Goal: Information Seeking & Learning: Check status

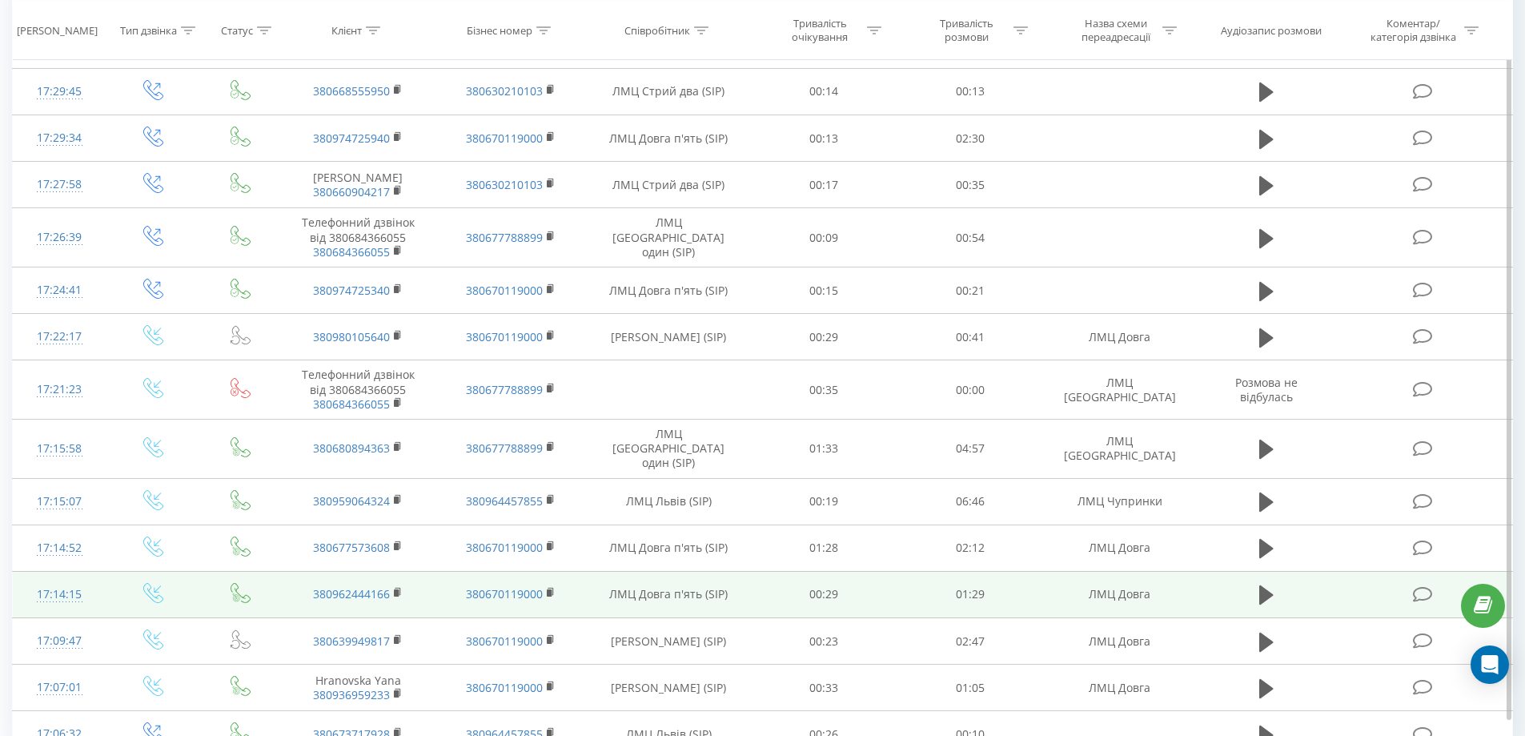
scroll to position [1299, 0]
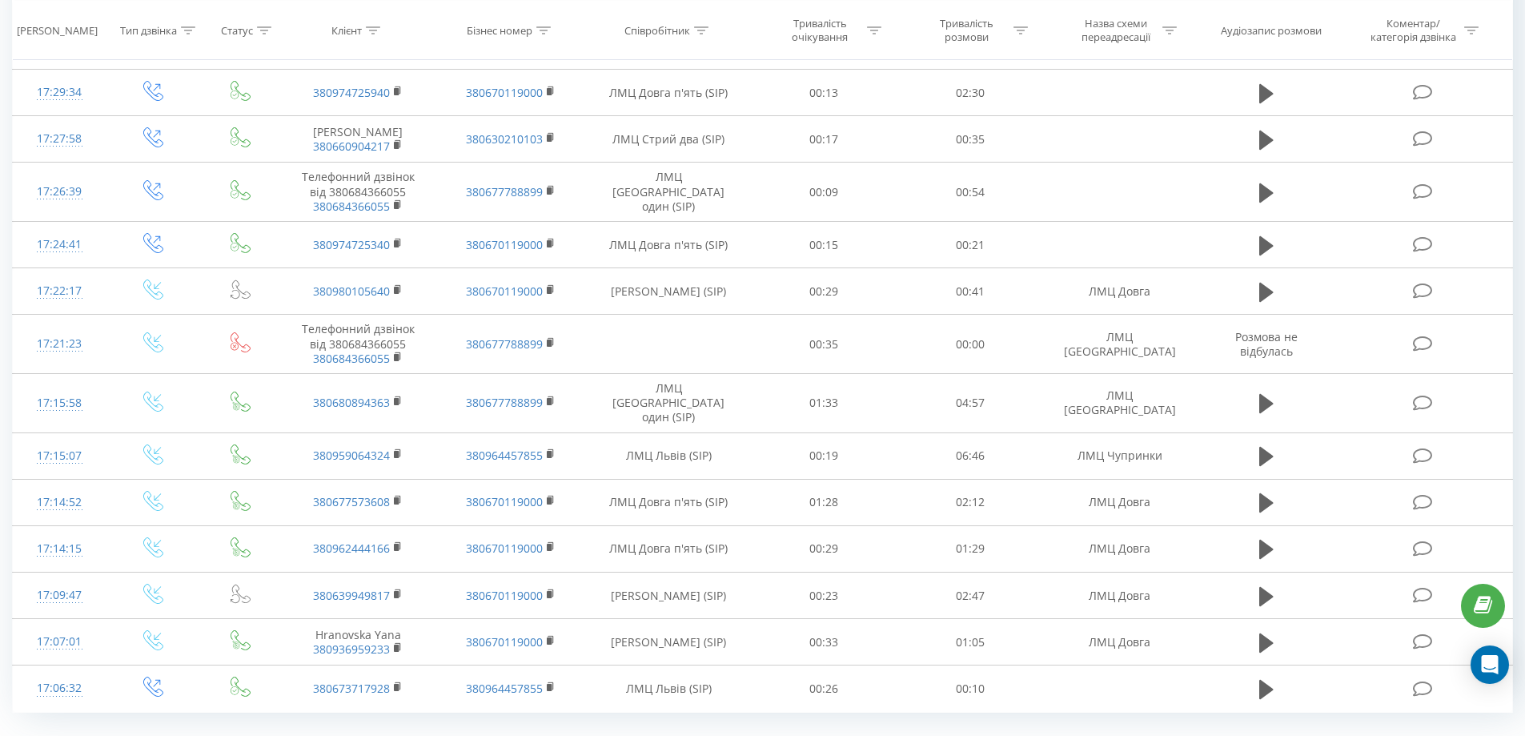
click at [1243, 735] on link "1" at bounding box center [1246, 748] width 24 height 22
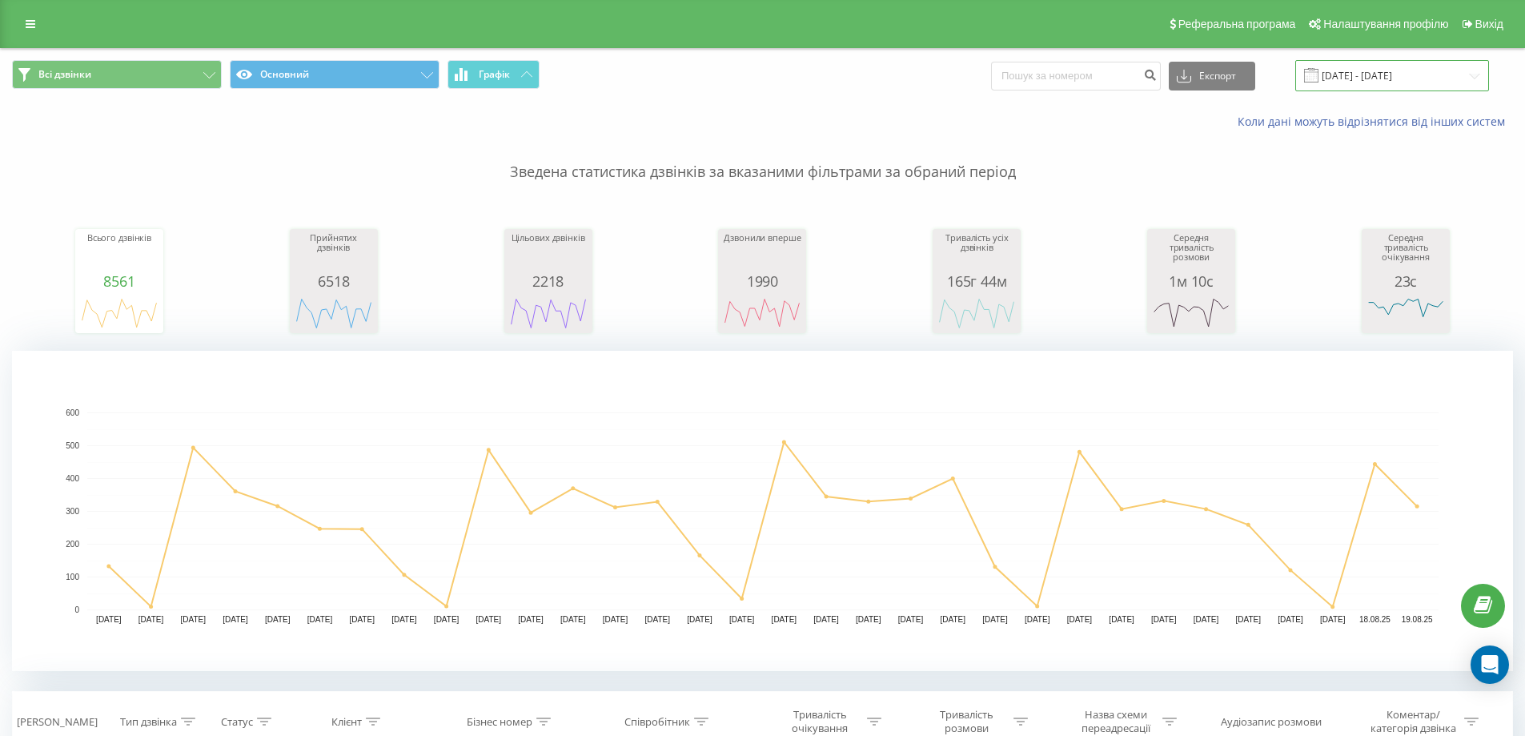
click at [1351, 80] on input "19.07.2025 - 19.08.2025" at bounding box center [1392, 75] width 194 height 31
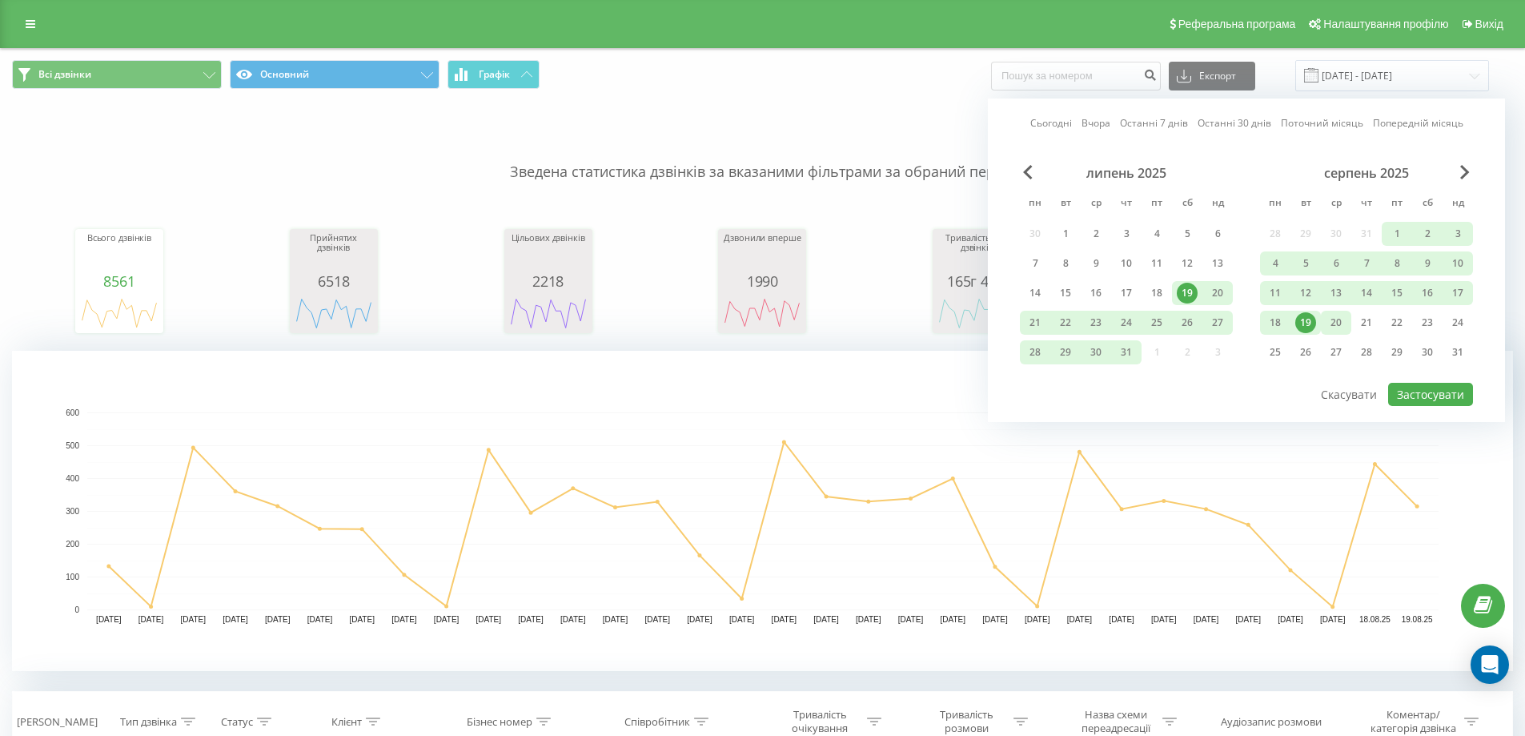
click at [1335, 327] on div "20" at bounding box center [1336, 322] width 21 height 21
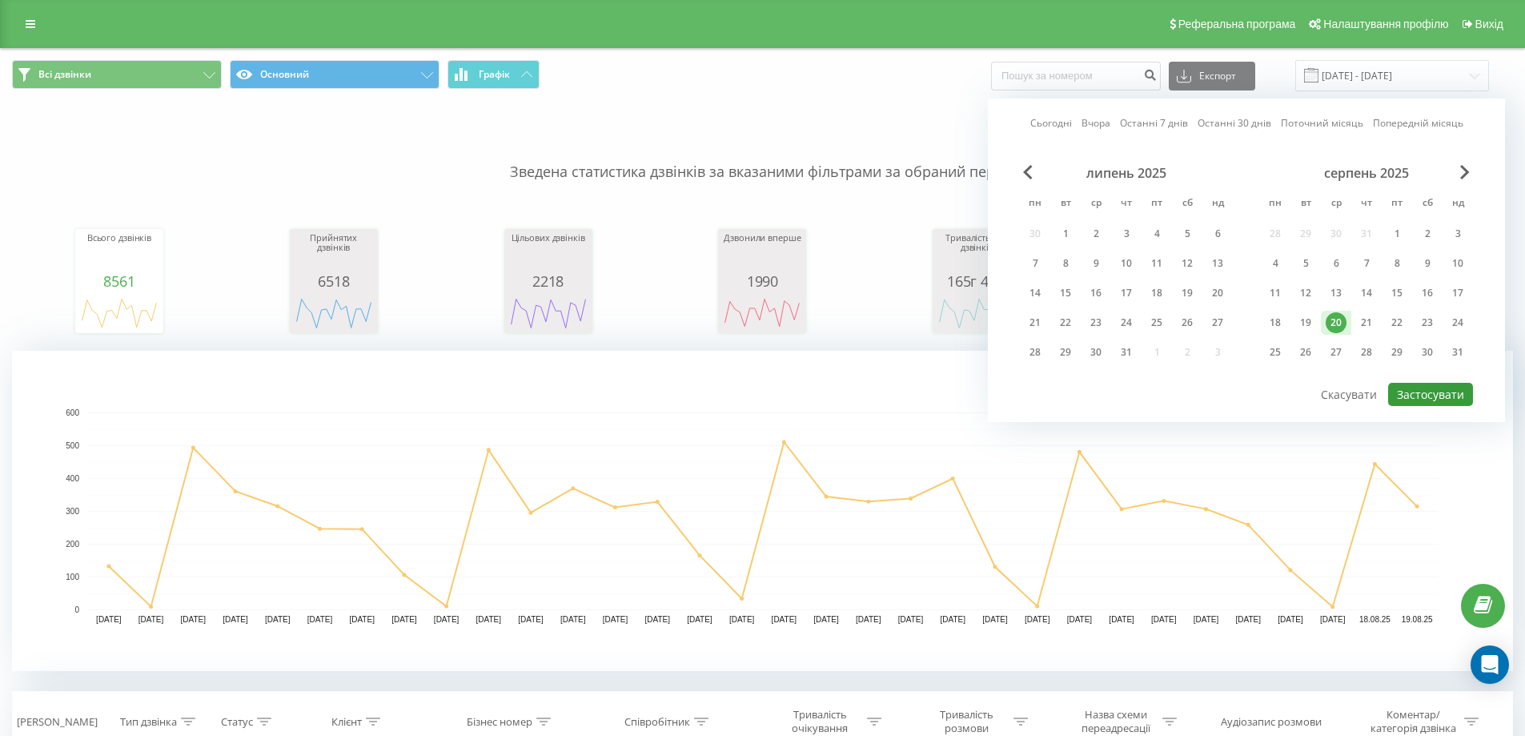
click at [1441, 392] on button "Застосувати" at bounding box center [1430, 394] width 85 height 23
type input "20.08.2025 - 20.08.2025"
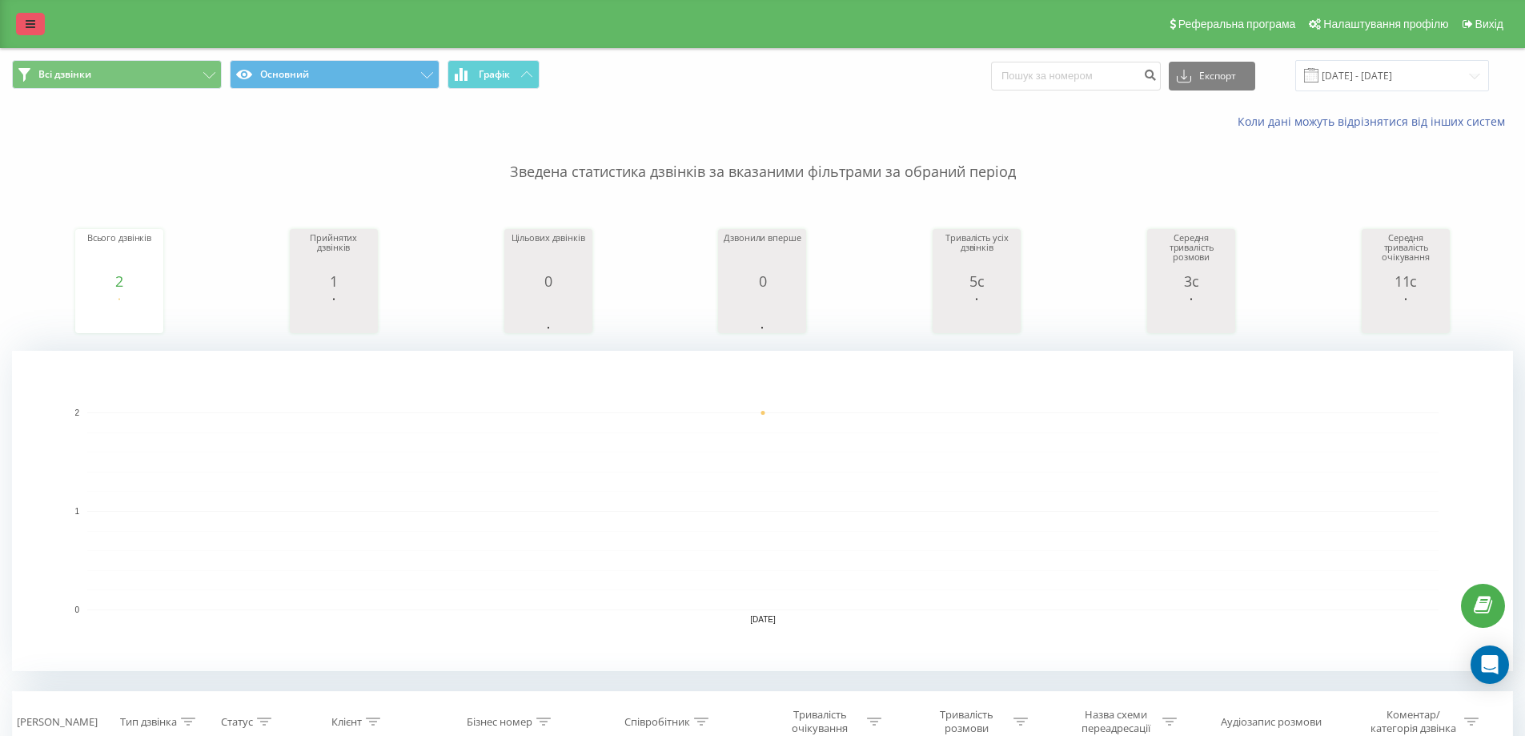
click at [30, 25] on icon at bounding box center [31, 23] width 10 height 11
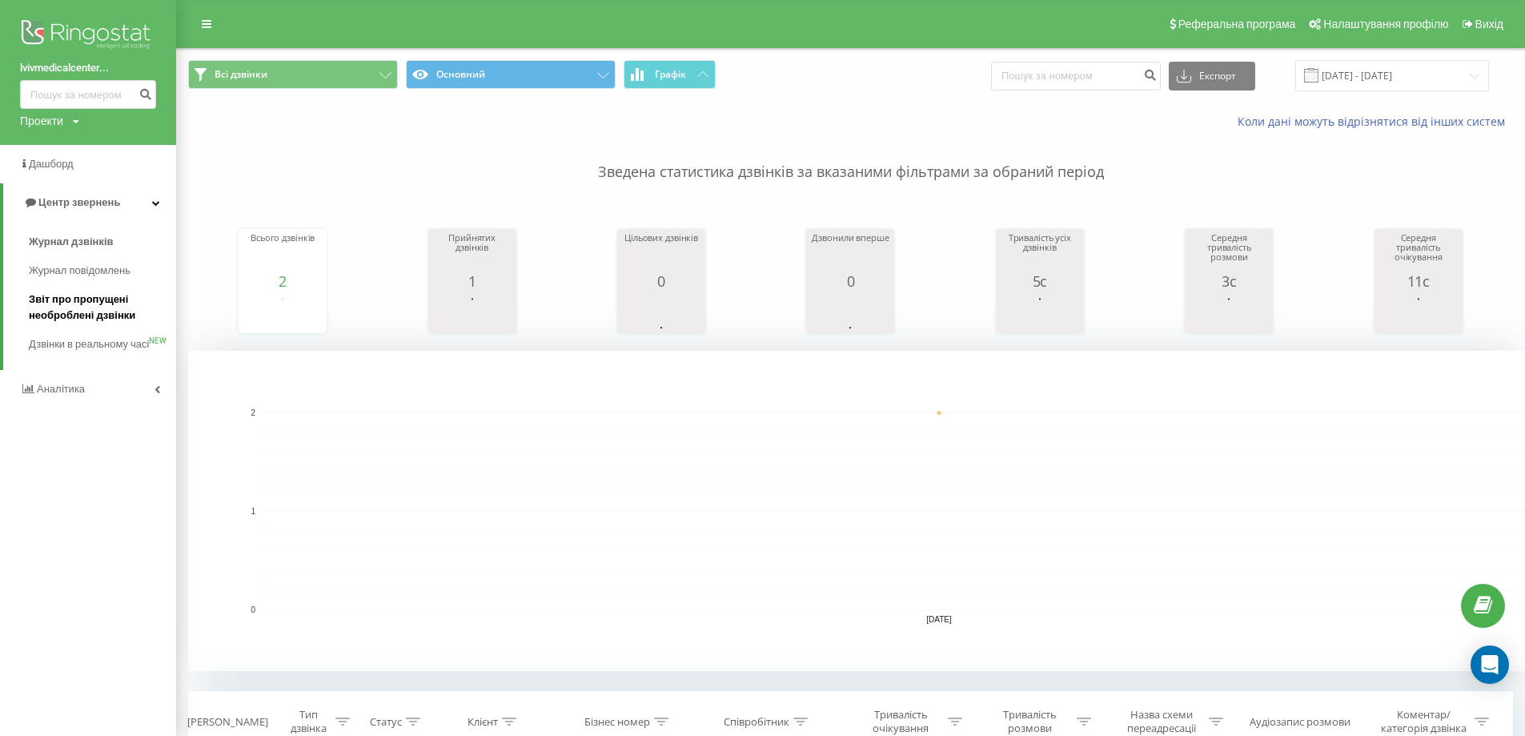
click at [76, 307] on span "Звіт про пропущені необроблені дзвінки" at bounding box center [98, 307] width 139 height 32
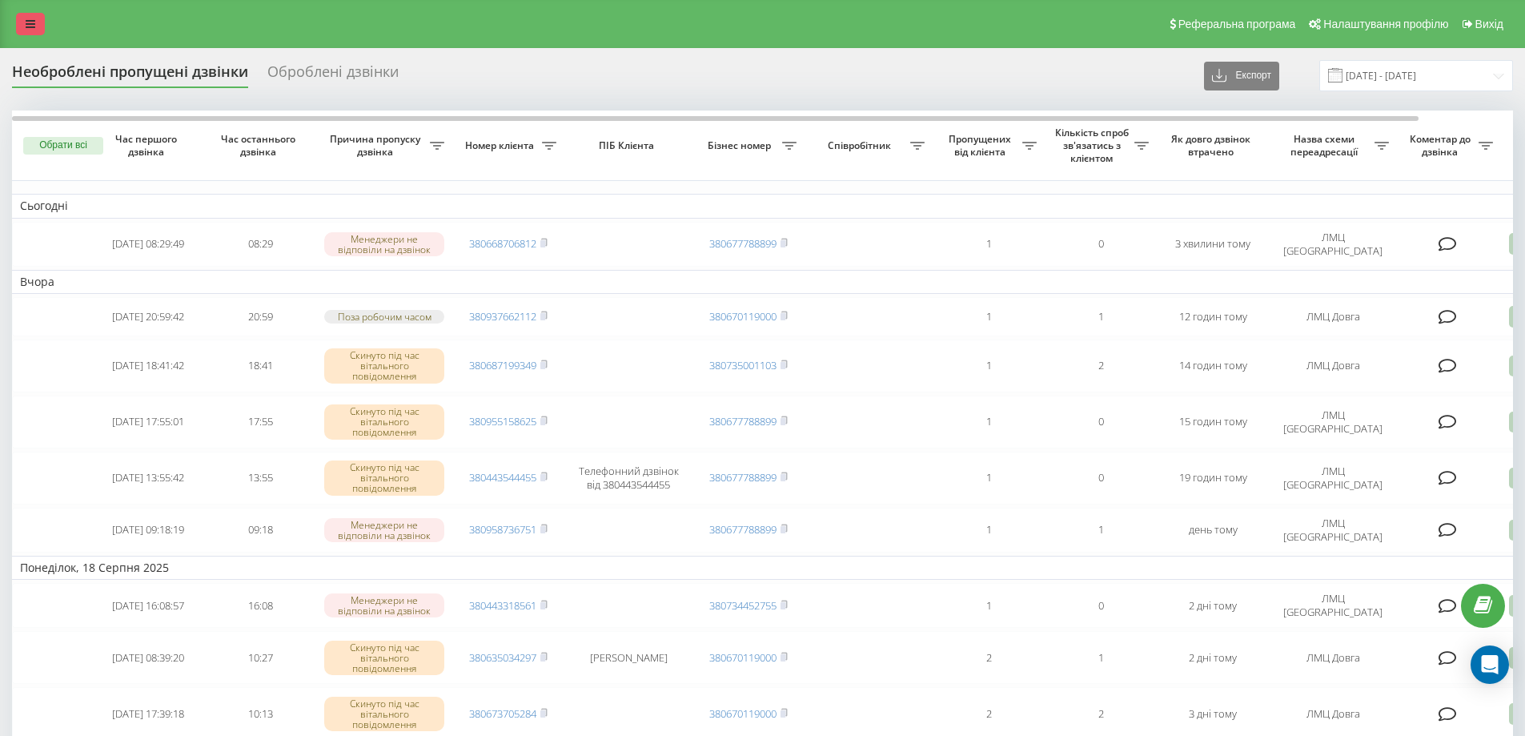
click at [25, 17] on link at bounding box center [30, 24] width 29 height 22
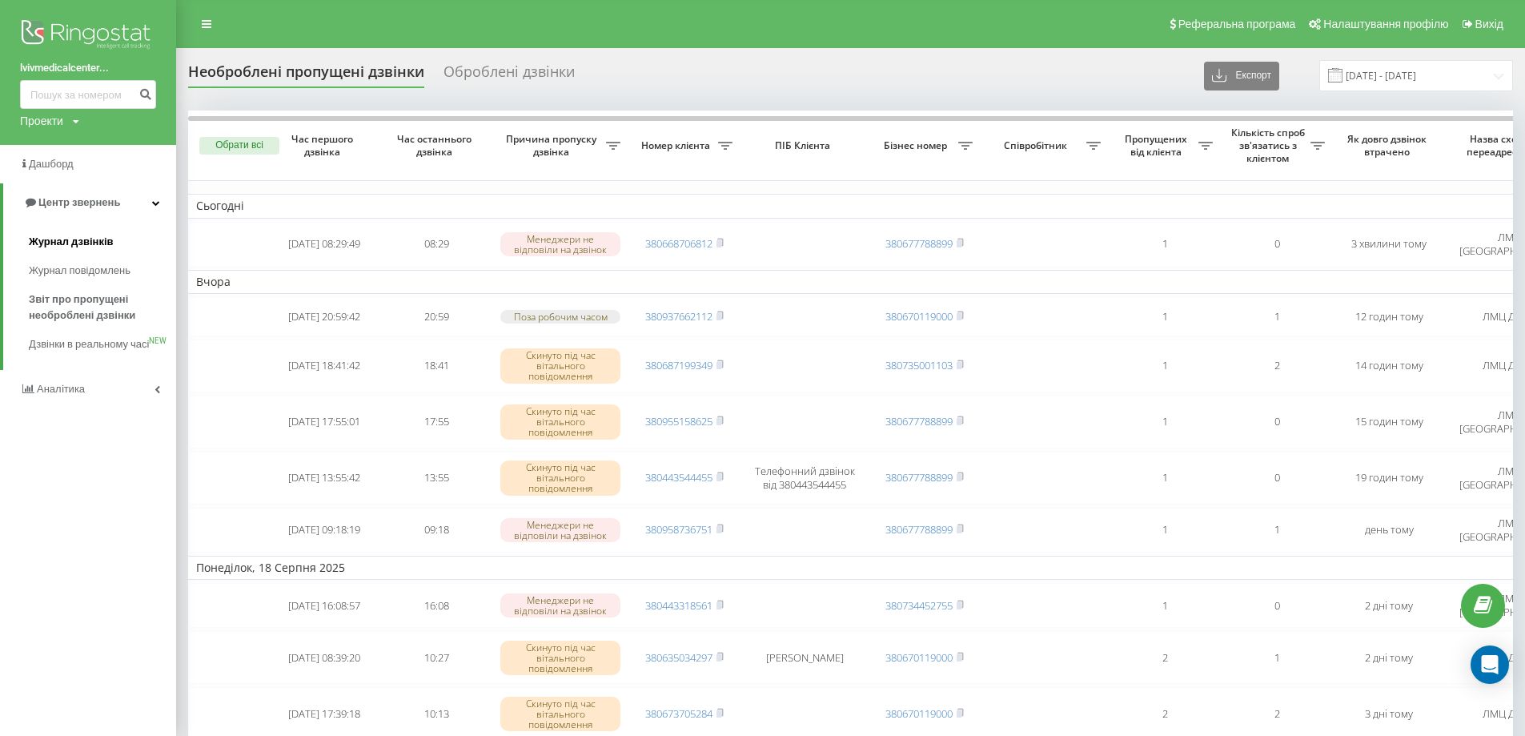
click at [69, 235] on span "Журнал дзвінків" at bounding box center [71, 242] width 85 height 16
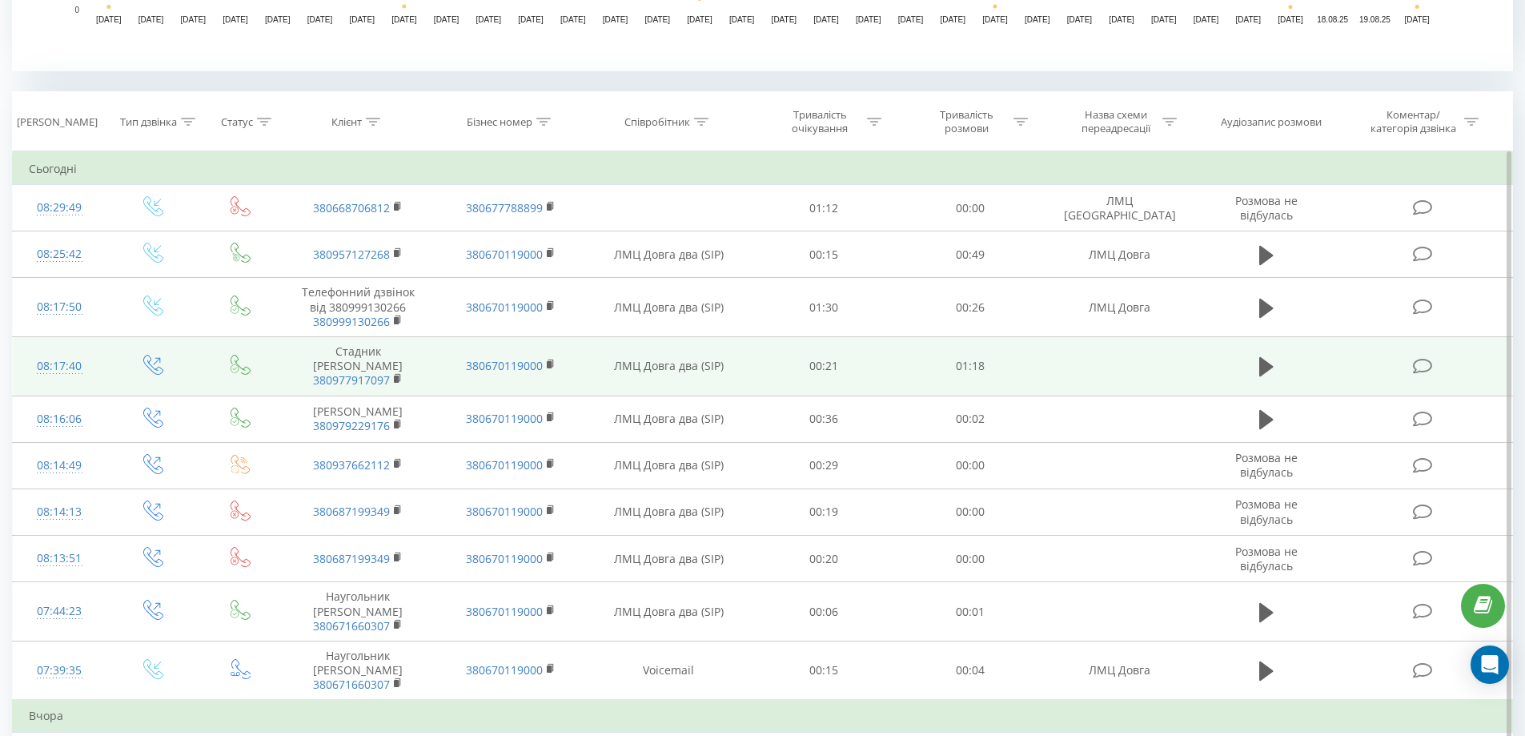
scroll to position [721, 0]
